Goal: Information Seeking & Learning: Learn about a topic

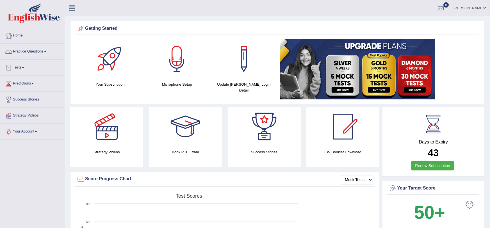
click at [23, 53] on link "Practice Questions" at bounding box center [32, 51] width 64 height 14
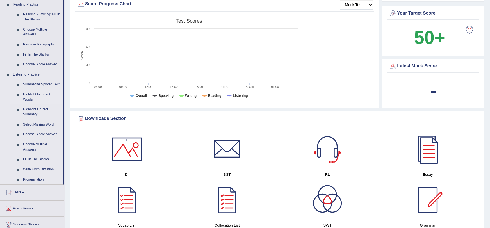
scroll to position [173, 0]
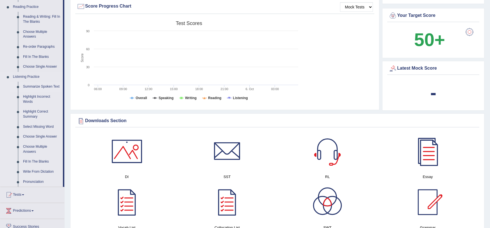
click at [38, 85] on link "Summarize Spoken Text" at bounding box center [42, 87] width 42 height 10
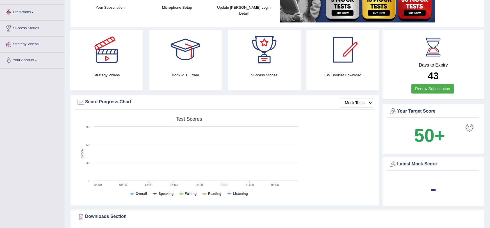
scroll to position [90, 0]
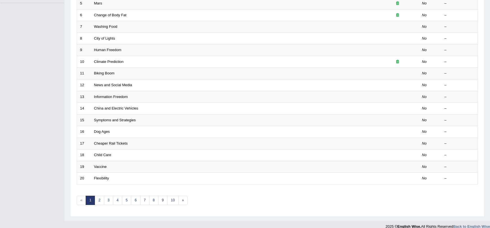
scroll to position [143, 0]
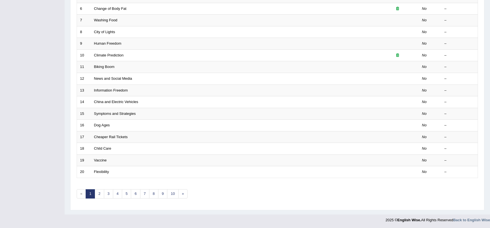
click at [98, 188] on div "Showing 1-20 of 530 items. # Title Exam Occurring Taken Last Result 1 Hairdress…" at bounding box center [278, 59] width 402 height 291
click at [97, 193] on link "2" at bounding box center [99, 193] width 9 height 9
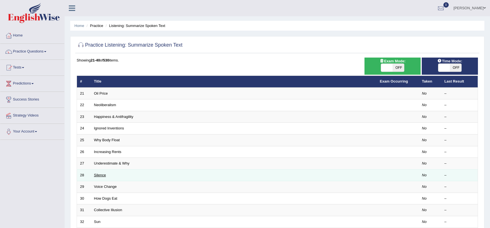
scroll to position [143, 0]
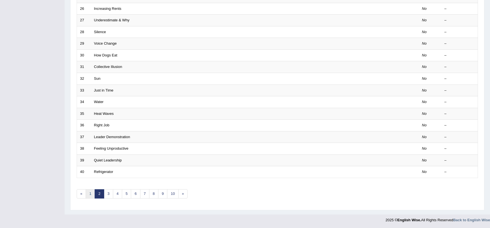
click at [89, 193] on link "1" at bounding box center [90, 193] width 9 height 9
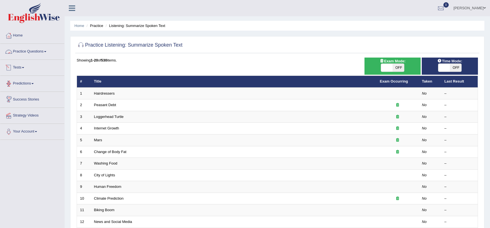
click at [29, 52] on link "Practice Questions" at bounding box center [32, 51] width 64 height 14
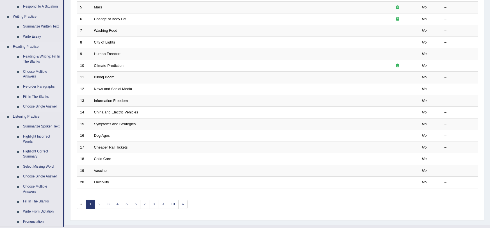
scroll to position [136, 0]
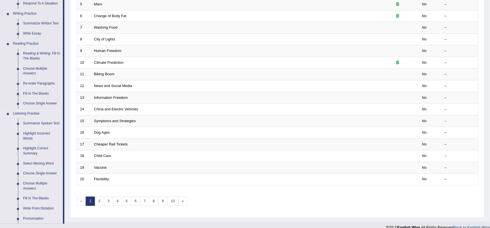
click at [28, 120] on link "Summarize Spoken Text" at bounding box center [42, 124] width 42 height 10
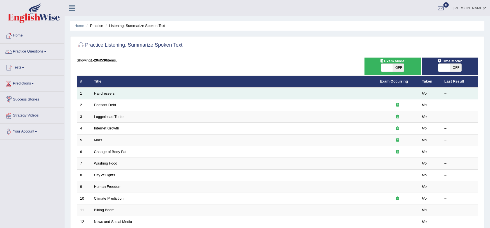
click at [98, 92] on link "Hairdressers" at bounding box center [104, 93] width 21 height 4
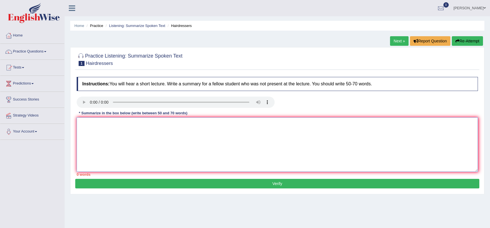
click at [112, 124] on textarea at bounding box center [278, 144] width 402 height 55
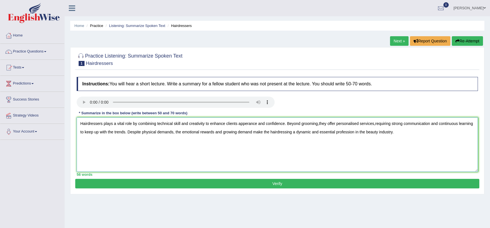
type textarea "Hairdressers plays a vital role by combining technical skill and creativity to …"
click at [145, 186] on button "Verify" at bounding box center [277, 184] width 404 height 10
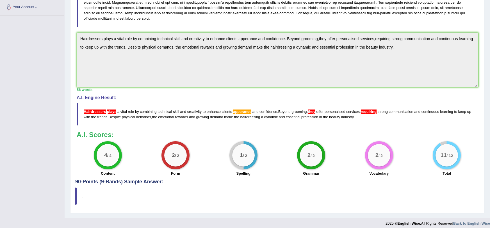
scroll to position [124, 0]
click at [98, 110] on span "Hairdressers" at bounding box center [95, 112] width 22 height 4
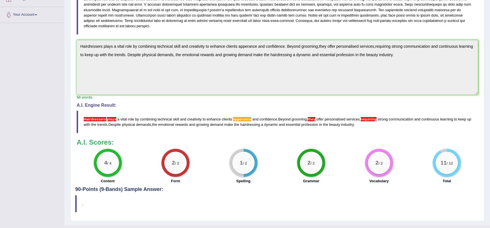
scroll to position [118, 0]
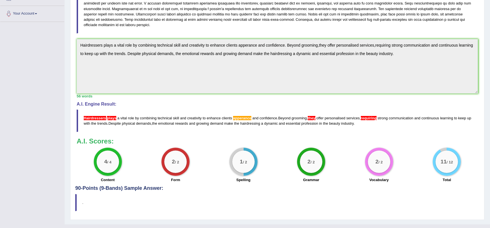
click at [243, 120] on blockquote "Hairdressers plays a vital role by combining technical skill and creativity to …" at bounding box center [278, 121] width 402 height 22
click at [241, 116] on span "apperance" at bounding box center [242, 118] width 18 height 4
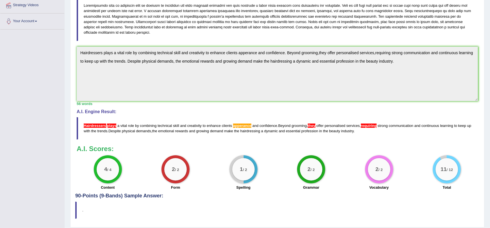
scroll to position [129, 0]
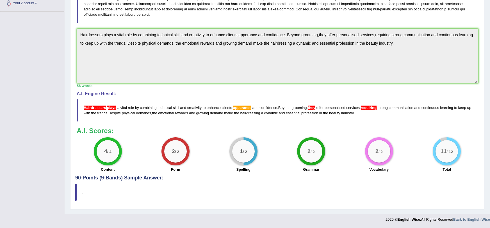
click at [123, 182] on div "Practice Listening: Summarize Spoken Text 1 Hairdressers Instructions: You will…" at bounding box center [277, 64] width 415 height 291
click at [76, 199] on blockquote "." at bounding box center [277, 192] width 404 height 17
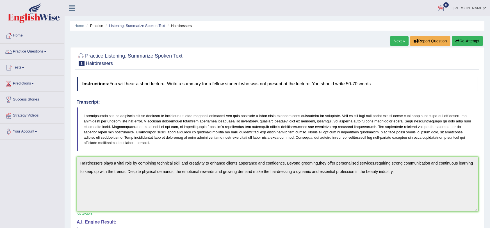
click at [399, 39] on link "Next »" at bounding box center [399, 41] width 19 height 10
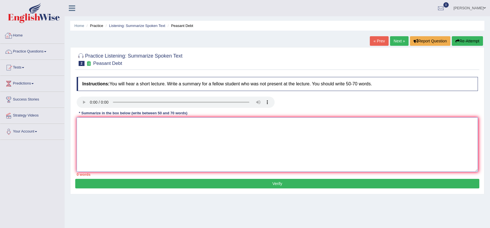
click at [110, 130] on textarea at bounding box center [278, 144] width 402 height 55
paste textarea "In India, 150,000 farmers have committed suicide due to debt from buying costly…"
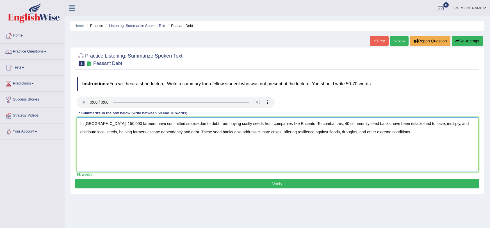
type textarea "In India, 150,000 farmers have committed suicide due to debt from buying costly…"
click at [269, 183] on button "Verify" at bounding box center [277, 184] width 404 height 10
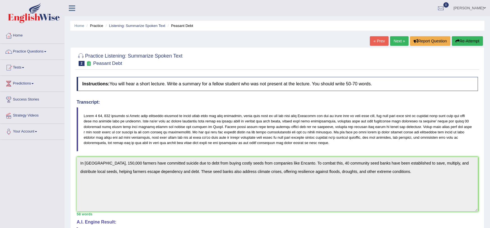
click at [402, 42] on link "Next »" at bounding box center [399, 41] width 19 height 10
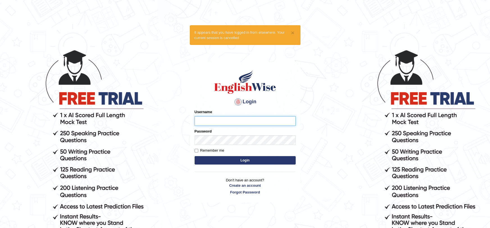
type input "TATAESTRELLA"
click at [232, 161] on button "Login" at bounding box center [245, 160] width 101 height 8
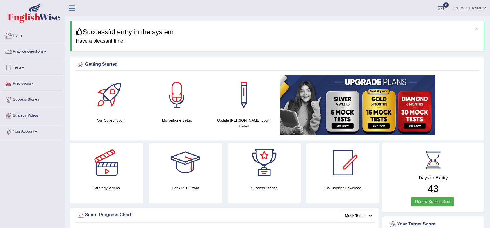
click at [16, 55] on link "Practice Questions" at bounding box center [32, 51] width 64 height 14
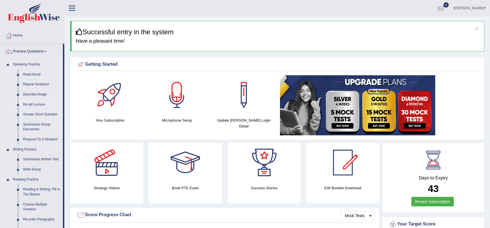
scroll to position [4, 0]
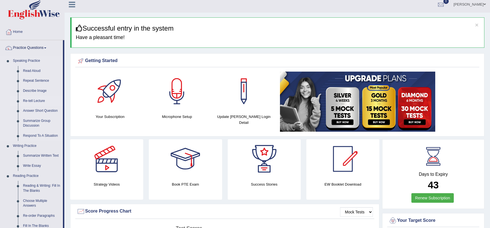
click at [30, 101] on link "Re-tell Lecture" at bounding box center [42, 101] width 42 height 10
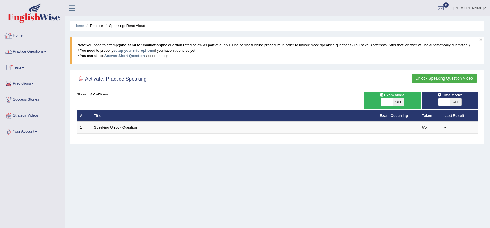
click at [30, 48] on link "Practice Questions" at bounding box center [32, 51] width 64 height 14
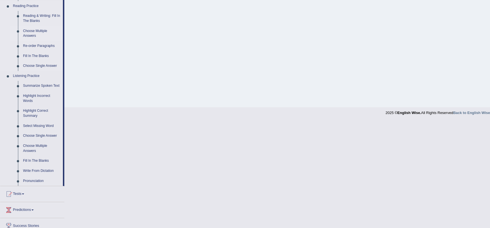
scroll to position [173, 0]
click at [35, 87] on link "Summarize Spoken Text" at bounding box center [42, 87] width 42 height 10
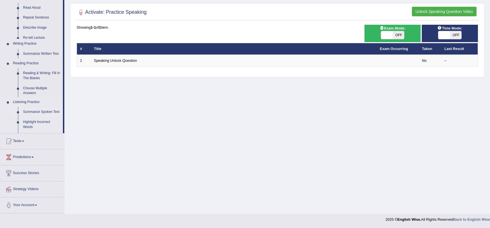
scroll to position [67, 0]
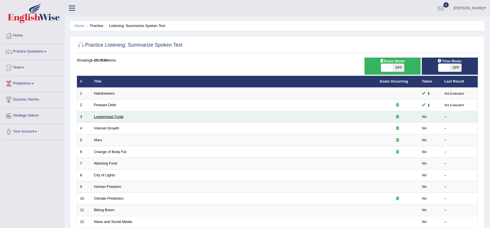
click at [108, 116] on link "Loggerhead Turtle" at bounding box center [109, 117] width 30 height 4
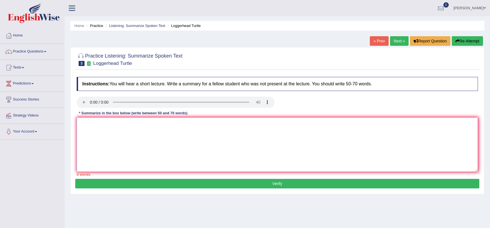
click at [96, 155] on textarea at bounding box center [278, 144] width 402 height 55
paste textarea "oung loggerhead turtles, studied by University of [US_STATE] biologist [PERSON_…"
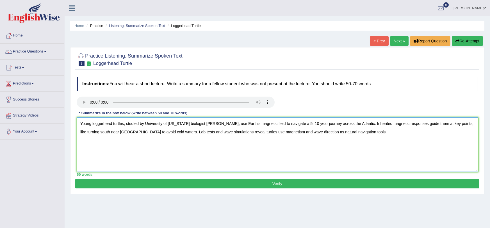
type textarea "Young loggerhead turtles, studied by University of [US_STATE] biologist [PERSON…"
click at [111, 184] on button "Verify" at bounding box center [277, 184] width 404 height 10
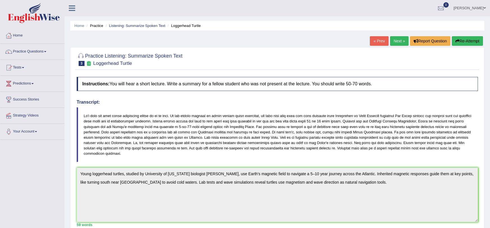
click at [393, 41] on link "Next »" at bounding box center [399, 41] width 19 height 10
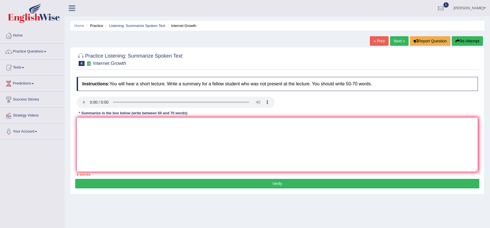
click at [103, 128] on textarea at bounding box center [278, 144] width 402 height 55
paste textarea "The Internet has transformed research by enabling fast, cost-effective data col…"
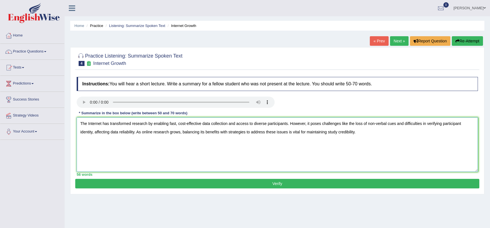
type textarea "The Internet has transformed research by enabling fast, cost-effective data col…"
click at [110, 188] on button "Verify" at bounding box center [277, 184] width 404 height 10
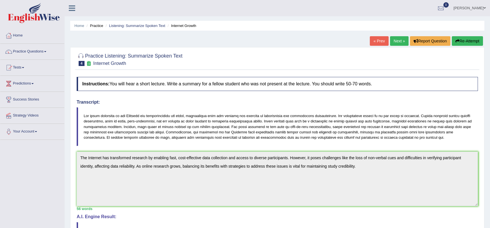
click at [401, 37] on link "Next »" at bounding box center [399, 41] width 19 height 10
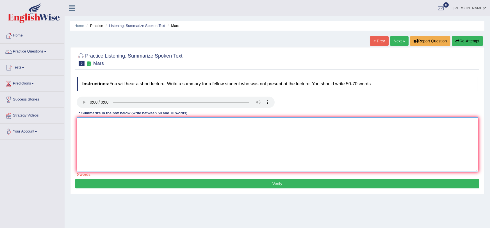
click at [138, 131] on textarea at bounding box center [278, 144] width 402 height 55
paste textarea "Mars, the fourth planet from the Sun and second smallest in the solar system, i…"
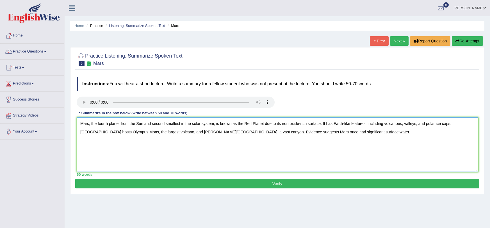
type textarea "Mars, the fourth planet from the Sun and second smallest in the solar system, i…"
click at [152, 184] on button "Verify" at bounding box center [277, 184] width 404 height 10
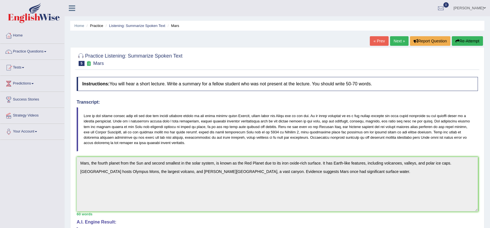
click at [399, 38] on link "Next »" at bounding box center [399, 41] width 19 height 10
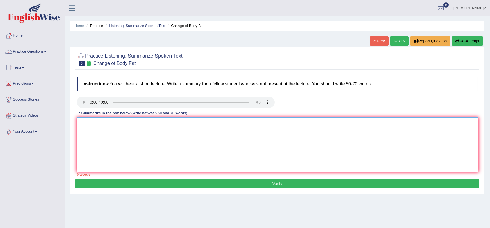
click at [306, 145] on textarea at bounding box center [278, 144] width 402 height 55
paste textarea "A Canadian study involving 31 women asked participants to follow an exercise pr…"
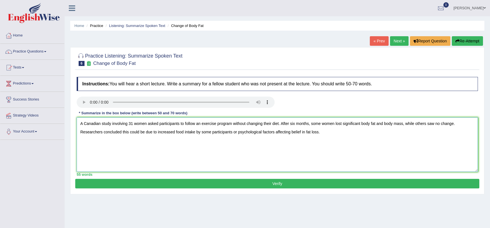
type textarea "A Canadian study involving 31 women asked participants to follow an exercise pr…"
click at [217, 182] on button "Verify" at bounding box center [277, 184] width 404 height 10
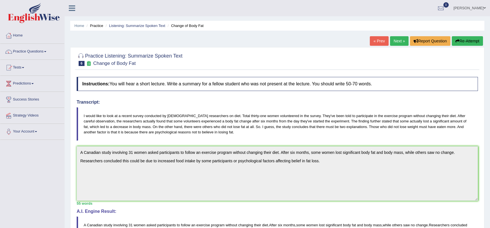
click at [403, 40] on link "Next »" at bounding box center [399, 41] width 19 height 10
